Goal: Feedback & Contribution: Leave review/rating

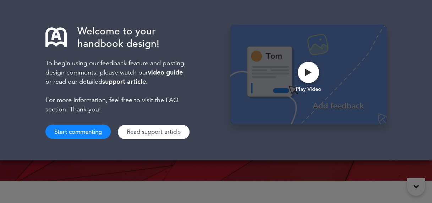
click at [78, 132] on button "Start commenting" at bounding box center [77, 132] width 65 height 14
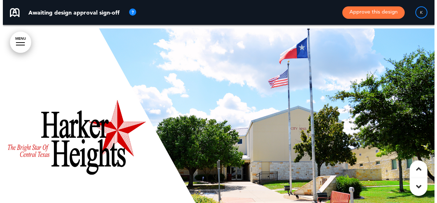
scroll to position [213, 0]
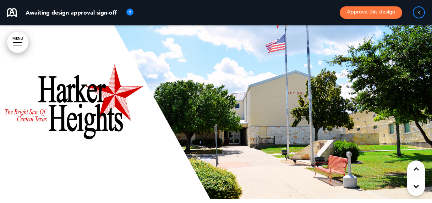
click at [371, 13] on button "Approve this design" at bounding box center [371, 12] width 62 height 12
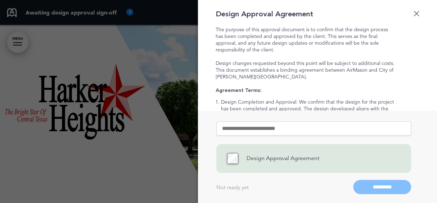
click at [262, 127] on input "text" at bounding box center [313, 128] width 195 height 14
type input "*"
type input "**********"
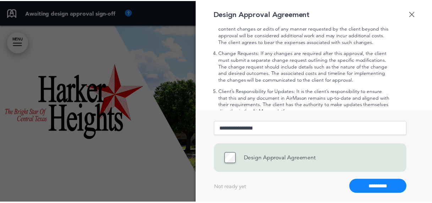
scroll to position [148, 0]
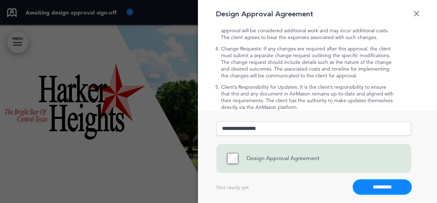
click at [381, 185] on input "*********" at bounding box center [382, 187] width 58 height 14
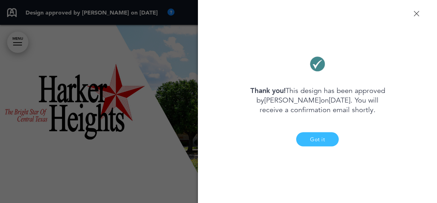
click at [320, 134] on button "Got it" at bounding box center [317, 139] width 43 height 14
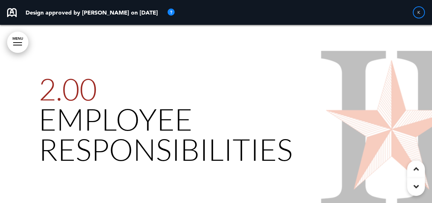
scroll to position [2642, 0]
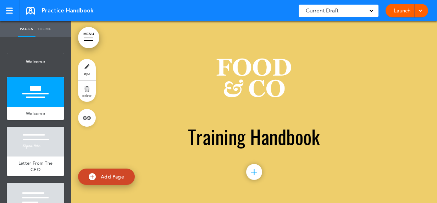
click at [23, 149] on div at bounding box center [35, 142] width 57 height 30
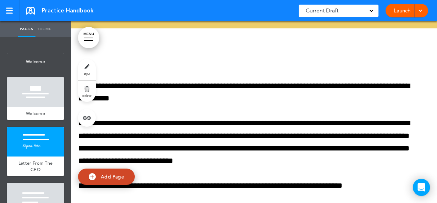
scroll to position [284, 0]
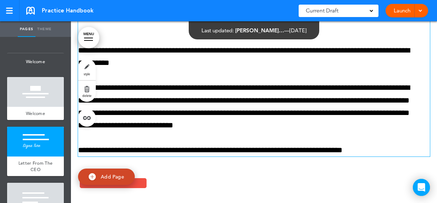
click at [159, 112] on p "**********" at bounding box center [251, 107] width 347 height 50
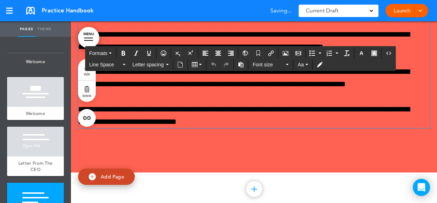
click at [243, 123] on p "**********" at bounding box center [251, 115] width 347 height 25
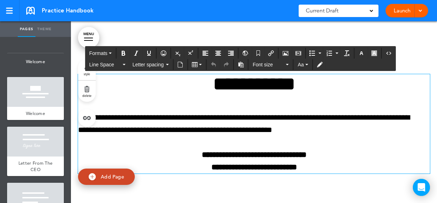
scroll to position [1065, 0]
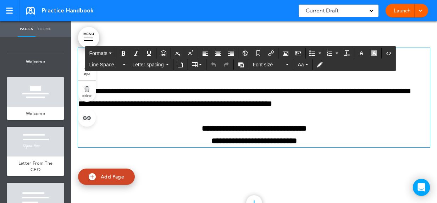
click at [266, 115] on div "**********" at bounding box center [254, 98] width 352 height 100
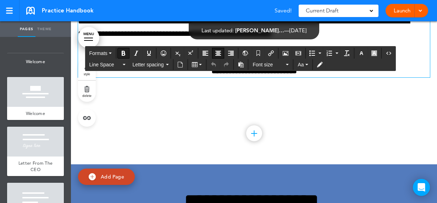
scroll to position [1171, 0]
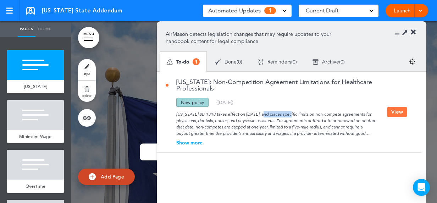
drag, startPoint x: 238, startPoint y: 112, endPoint x: 267, endPoint y: 113, distance: 29.5
click at [267, 113] on div "Texas SB 1318 takes effect on September 1, 2025, and places specific limits on …" at bounding box center [276, 122] width 221 height 30
drag, startPoint x: 207, startPoint y: 120, endPoint x: 315, endPoint y: 121, distance: 108.6
click at [315, 121] on div "Texas SB 1318 takes effect on September 1, 2025, and places specific limits on …" at bounding box center [276, 122] width 221 height 30
drag, startPoint x: 315, startPoint y: 121, endPoint x: 287, endPoint y: 144, distance: 36.5
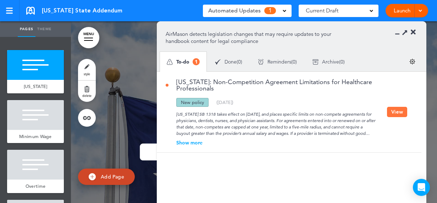
click at [287, 144] on div "Show more" at bounding box center [276, 142] width 221 height 5
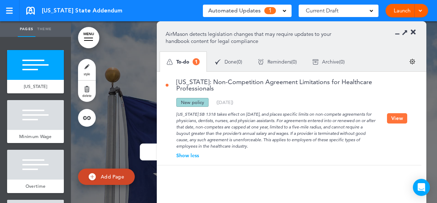
click at [412, 30] on icon at bounding box center [413, 32] width 5 height 7
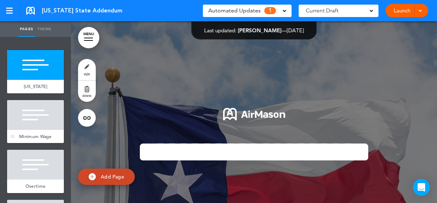
click at [23, 122] on div at bounding box center [35, 115] width 57 height 30
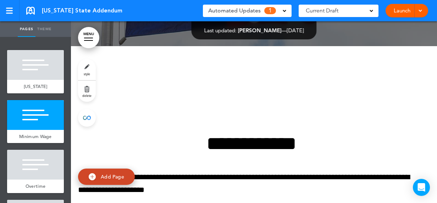
scroll to position [255, 0]
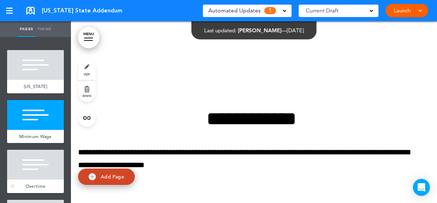
click at [22, 169] on div at bounding box center [35, 165] width 57 height 30
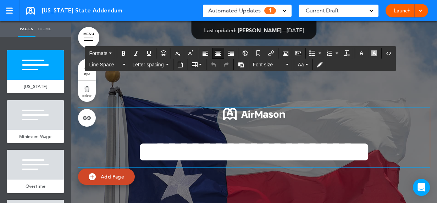
drag, startPoint x: 266, startPoint y: 2, endPoint x: 357, endPoint y: 111, distance: 142.6
click at [357, 111] on p at bounding box center [254, 116] width 352 height 17
